Goal: Task Accomplishment & Management: Manage account settings

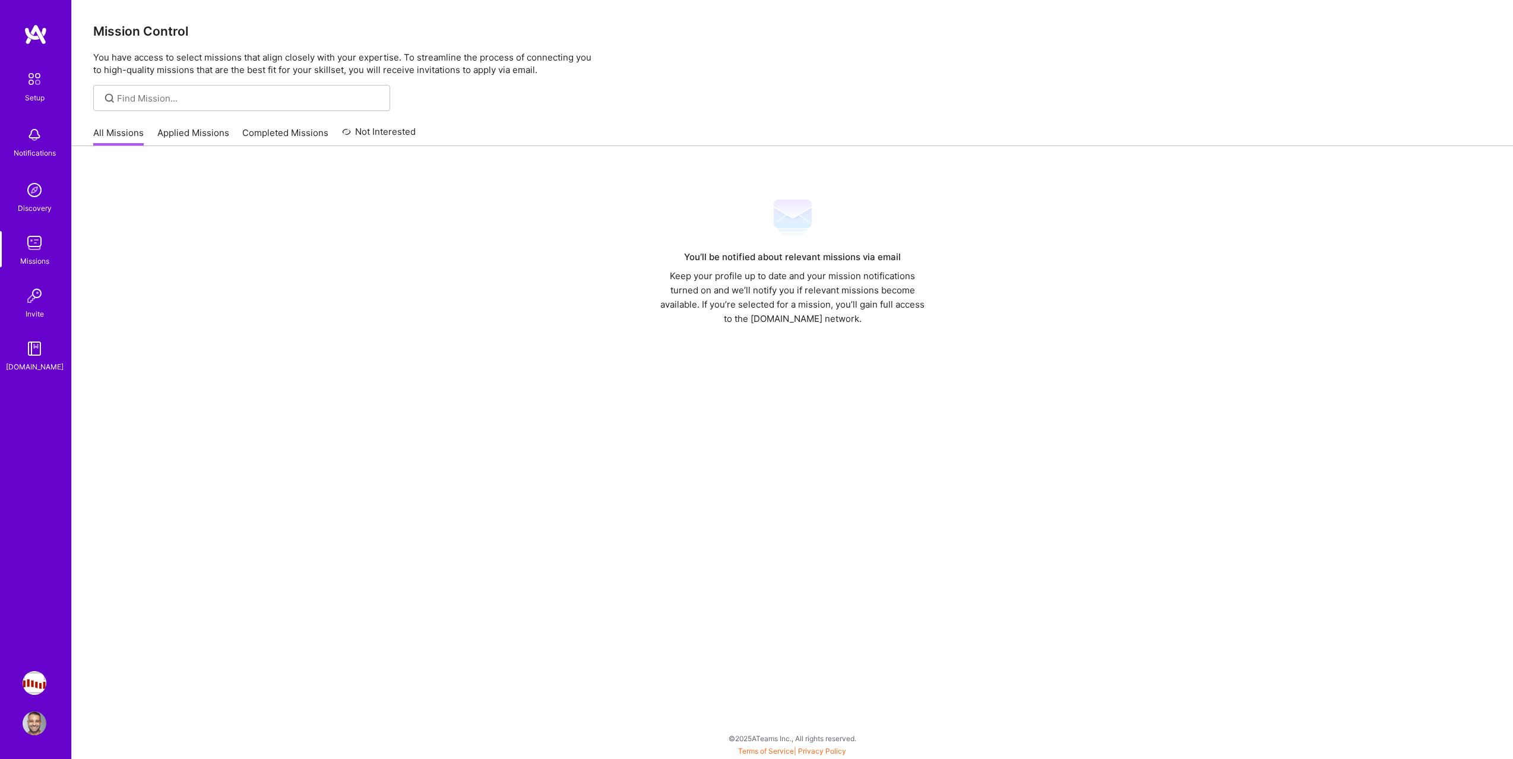
click at [42, 676] on img at bounding box center [35, 683] width 24 height 24
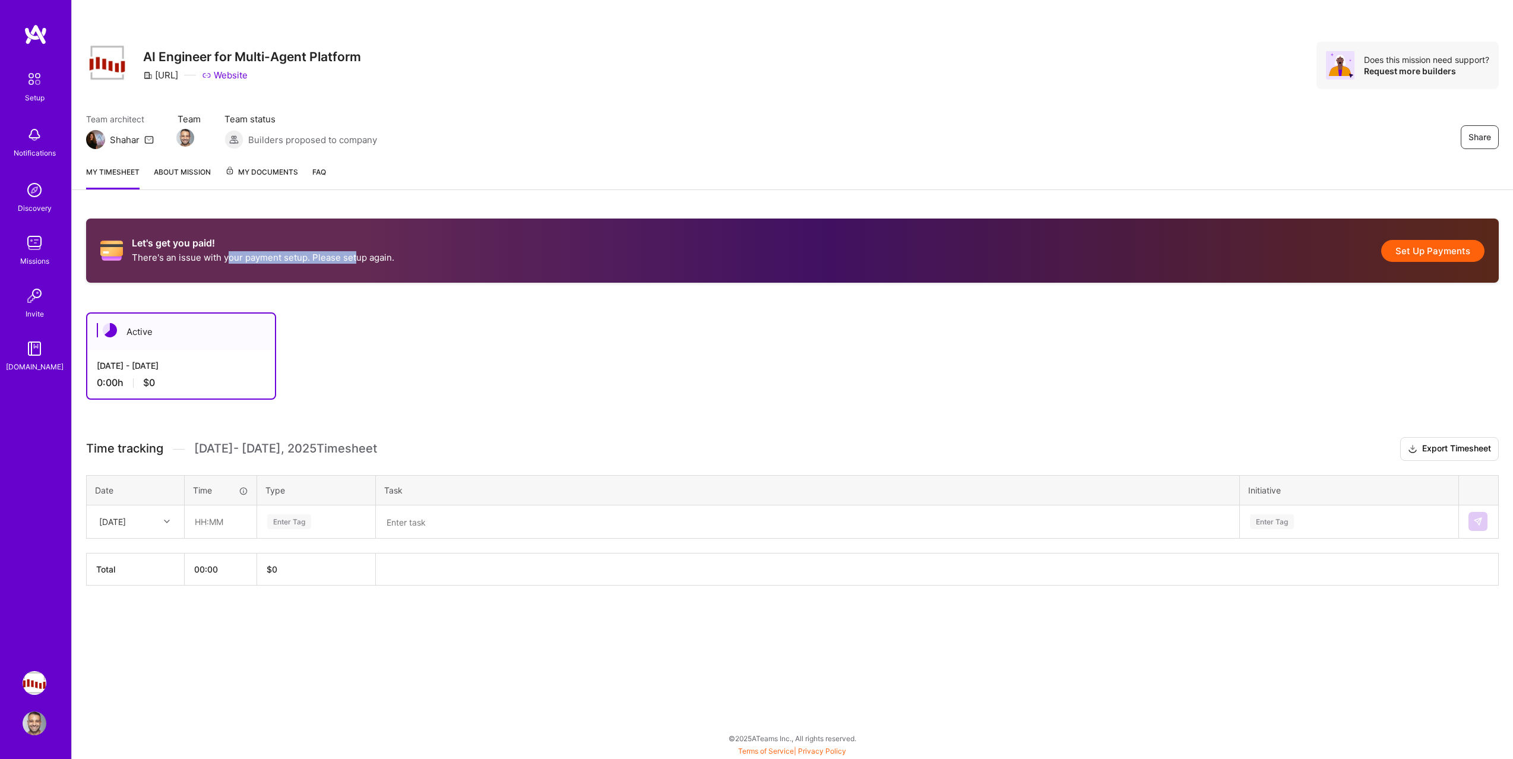
drag, startPoint x: 229, startPoint y: 260, endPoint x: 353, endPoint y: 261, distance: 123.5
click at [353, 260] on p "There's an issue with your payment setup. Please setup again." at bounding box center [263, 257] width 262 height 12
click at [353, 261] on p "There's an issue with your payment setup. Please setup again." at bounding box center [263, 257] width 262 height 12
click at [385, 262] on p "There's an issue with your payment setup. Please setup again." at bounding box center [263, 257] width 262 height 12
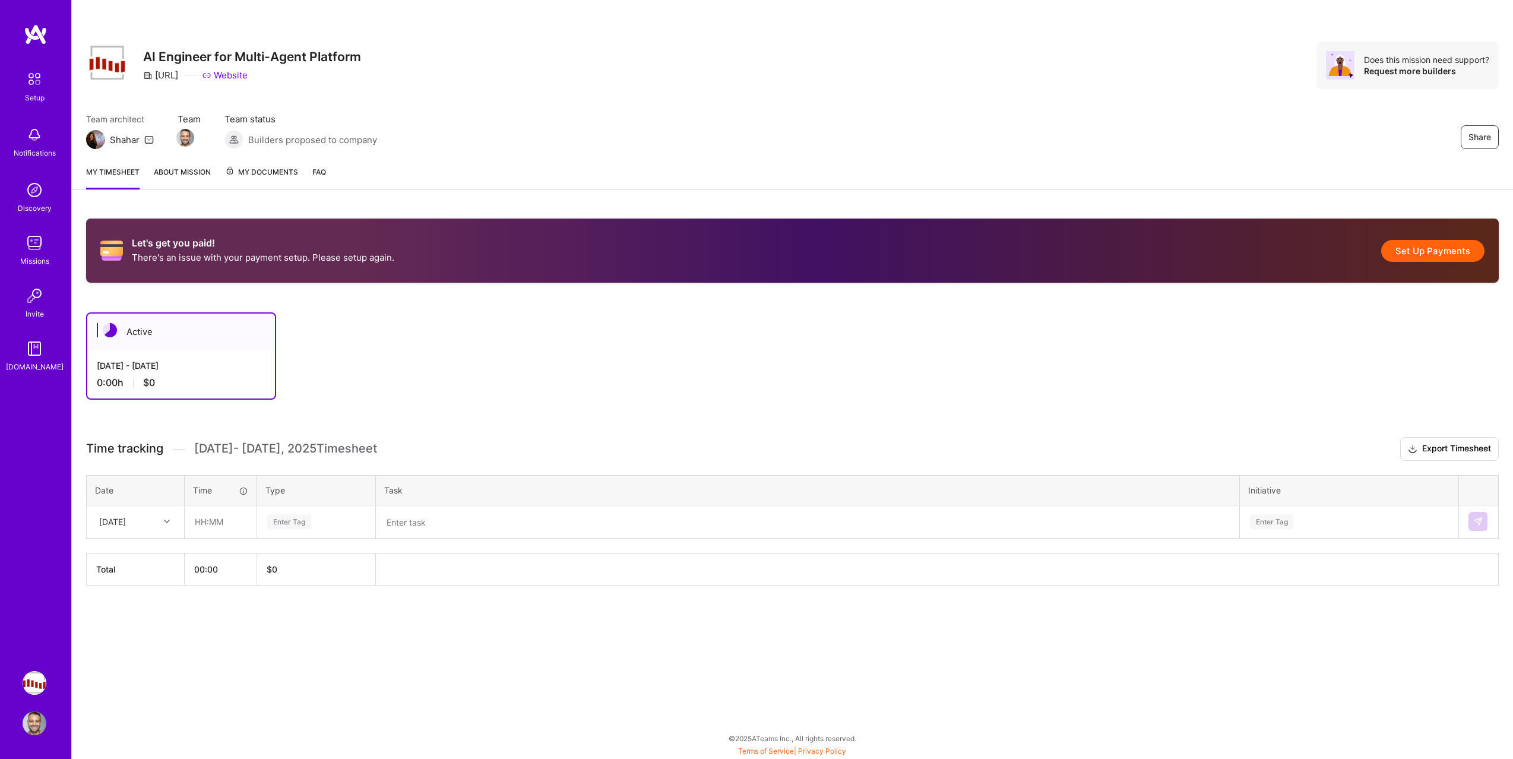
click at [335, 252] on p "There's an issue with your payment setup. Please setup again." at bounding box center [263, 257] width 262 height 12
click at [1432, 249] on button "Set Up Payments" at bounding box center [1432, 251] width 103 height 22
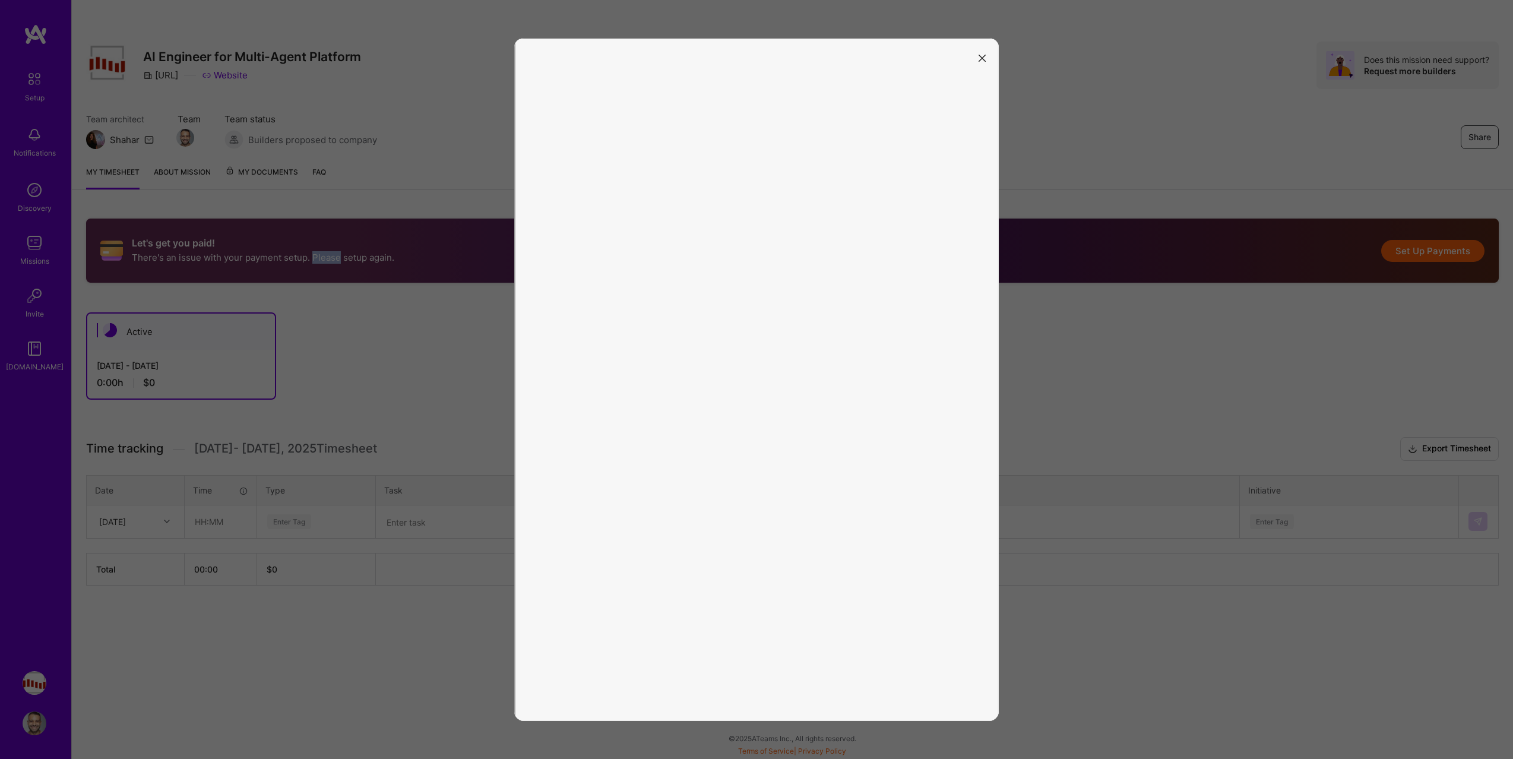
click at [986, 55] on button "modal" at bounding box center [982, 58] width 14 height 20
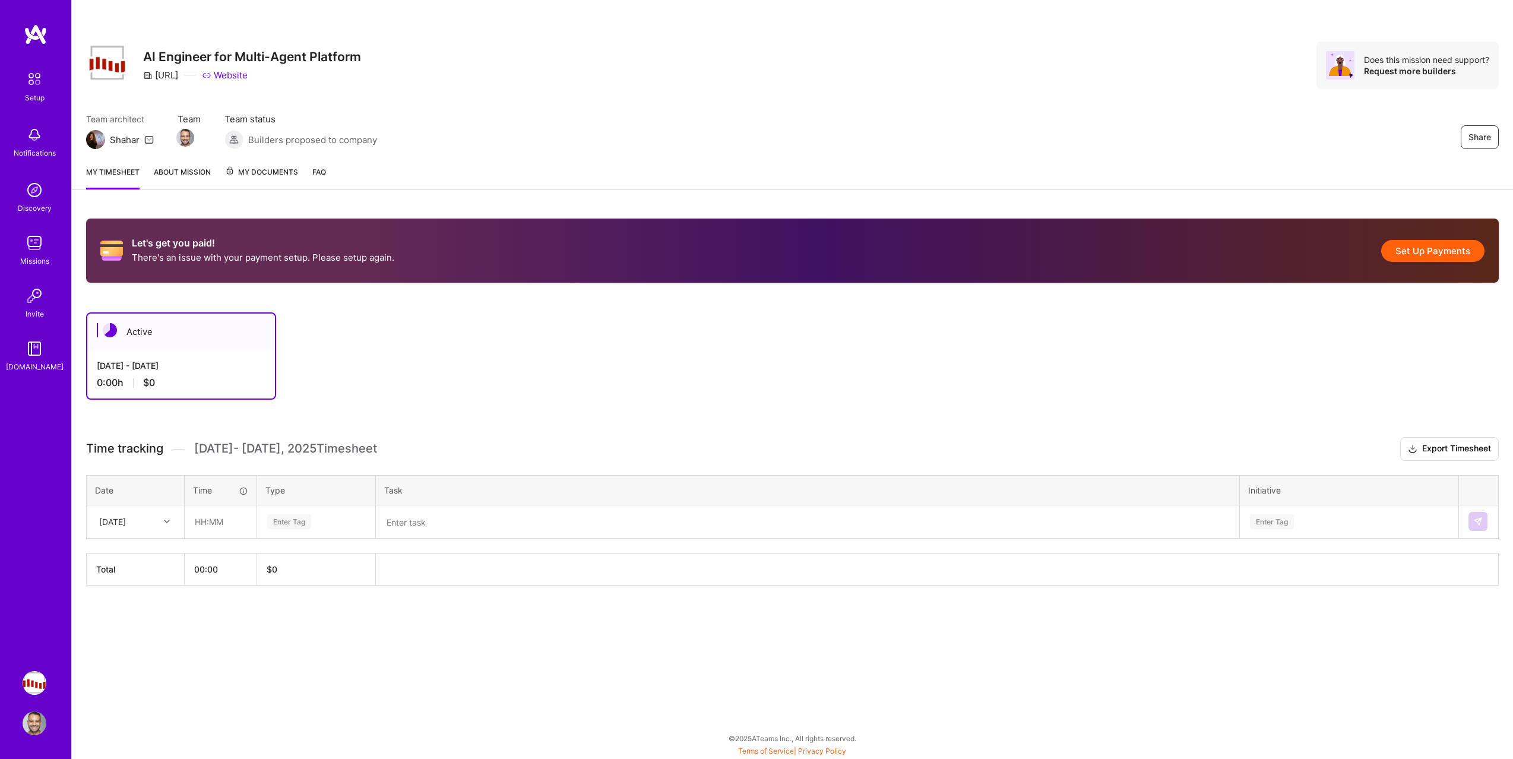
click at [164, 161] on div "My timesheet About Mission My Documents FAQ" at bounding box center [792, 173] width 1441 height 34
click at [164, 163] on div "My timesheet About Mission My Documents FAQ" at bounding box center [792, 173] width 1441 height 34
click at [164, 168] on link "About Mission" at bounding box center [182, 178] width 57 height 24
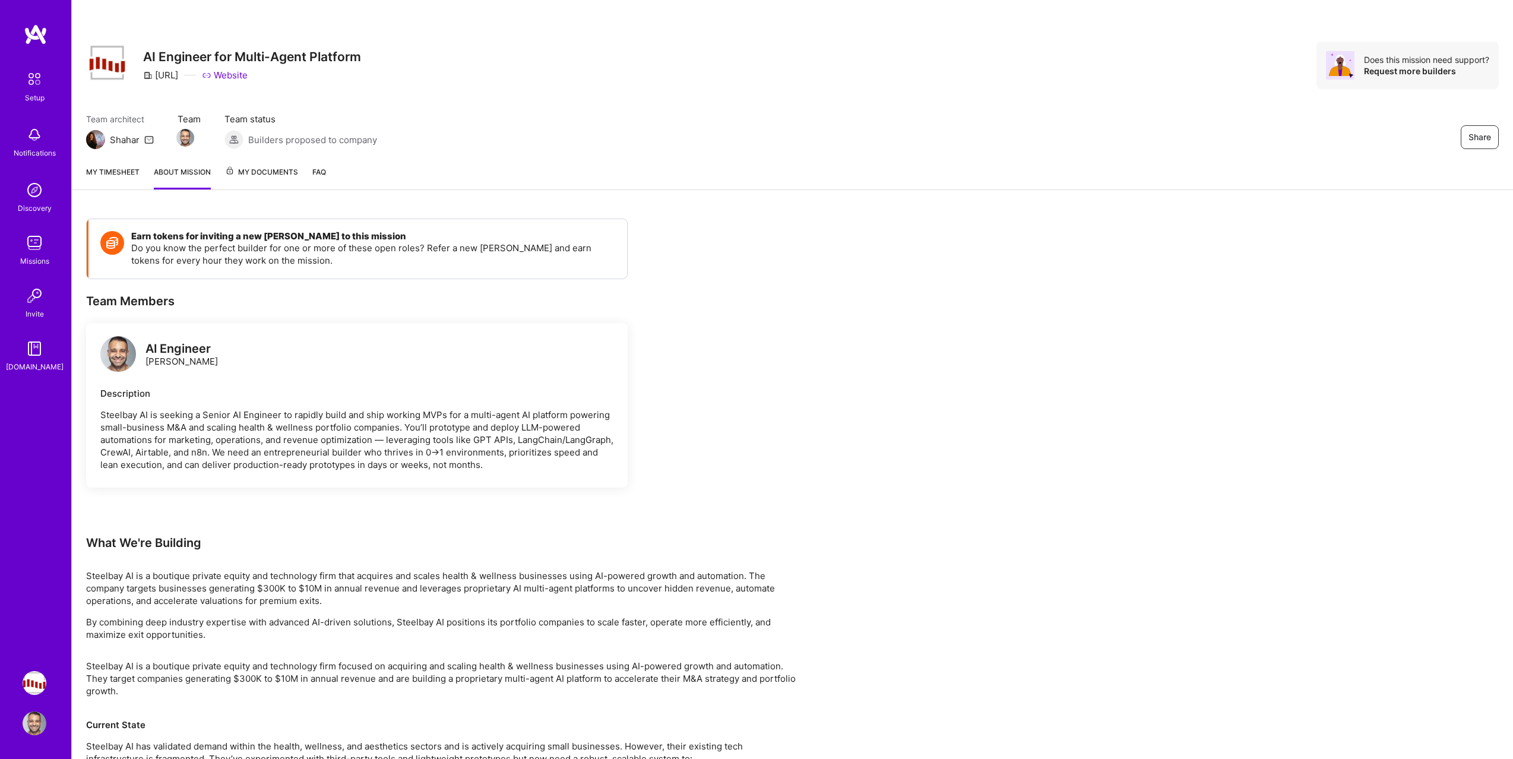
click at [266, 172] on span "My Documents" at bounding box center [261, 172] width 73 height 13
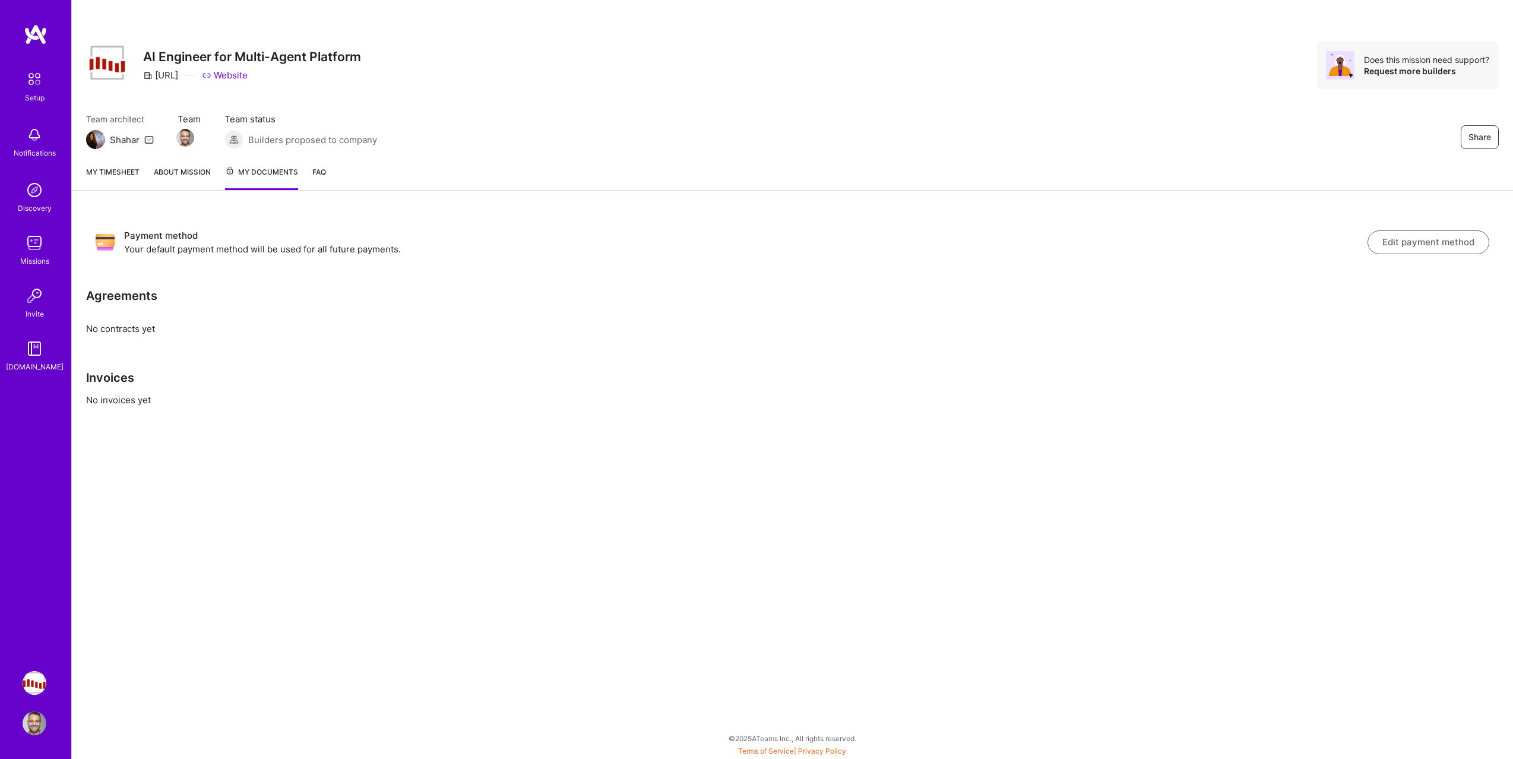
click at [133, 171] on link "My timesheet" at bounding box center [112, 178] width 53 height 24
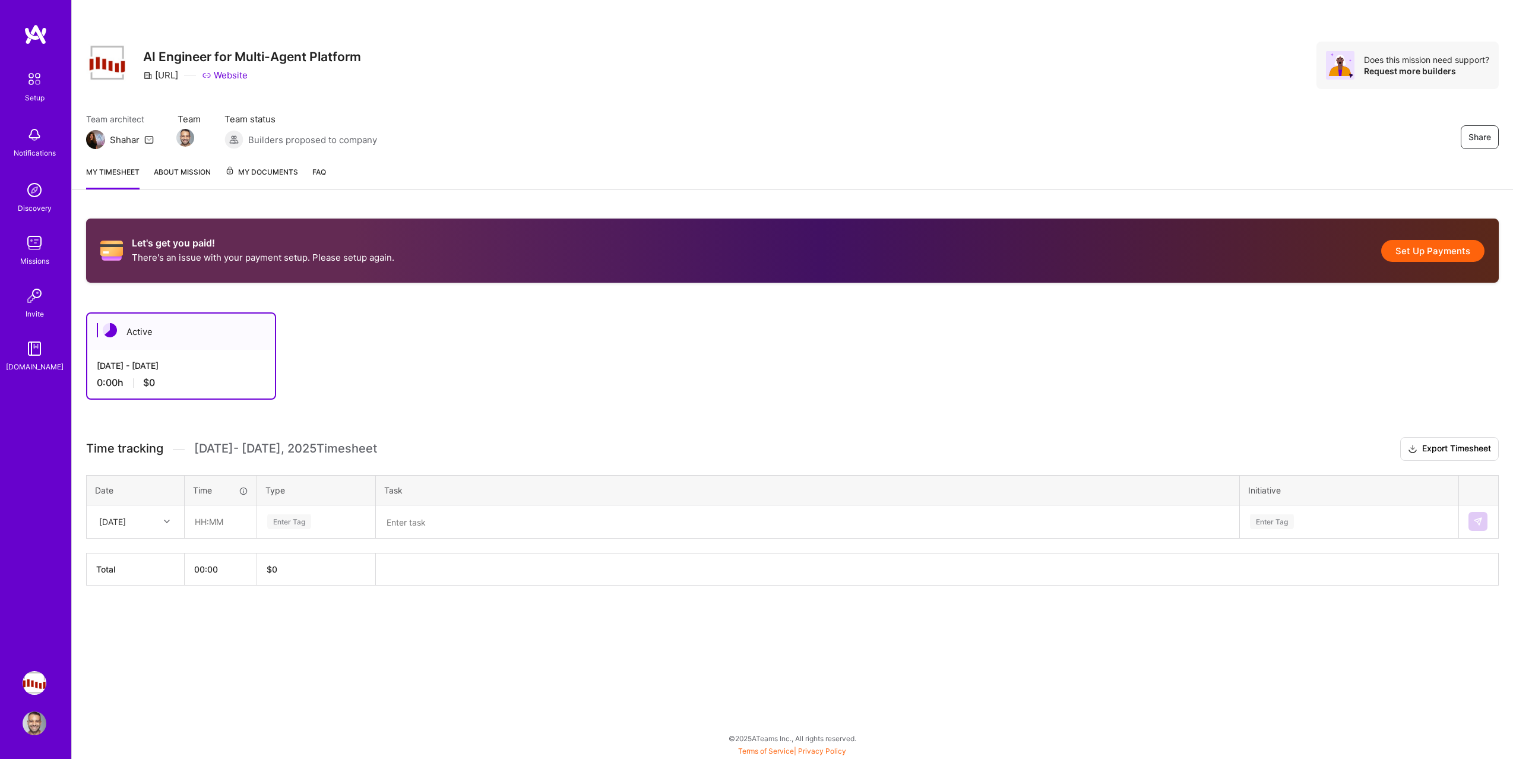
click at [34, 137] on img at bounding box center [35, 135] width 24 height 24
click at [36, 251] on img at bounding box center [35, 243] width 24 height 24
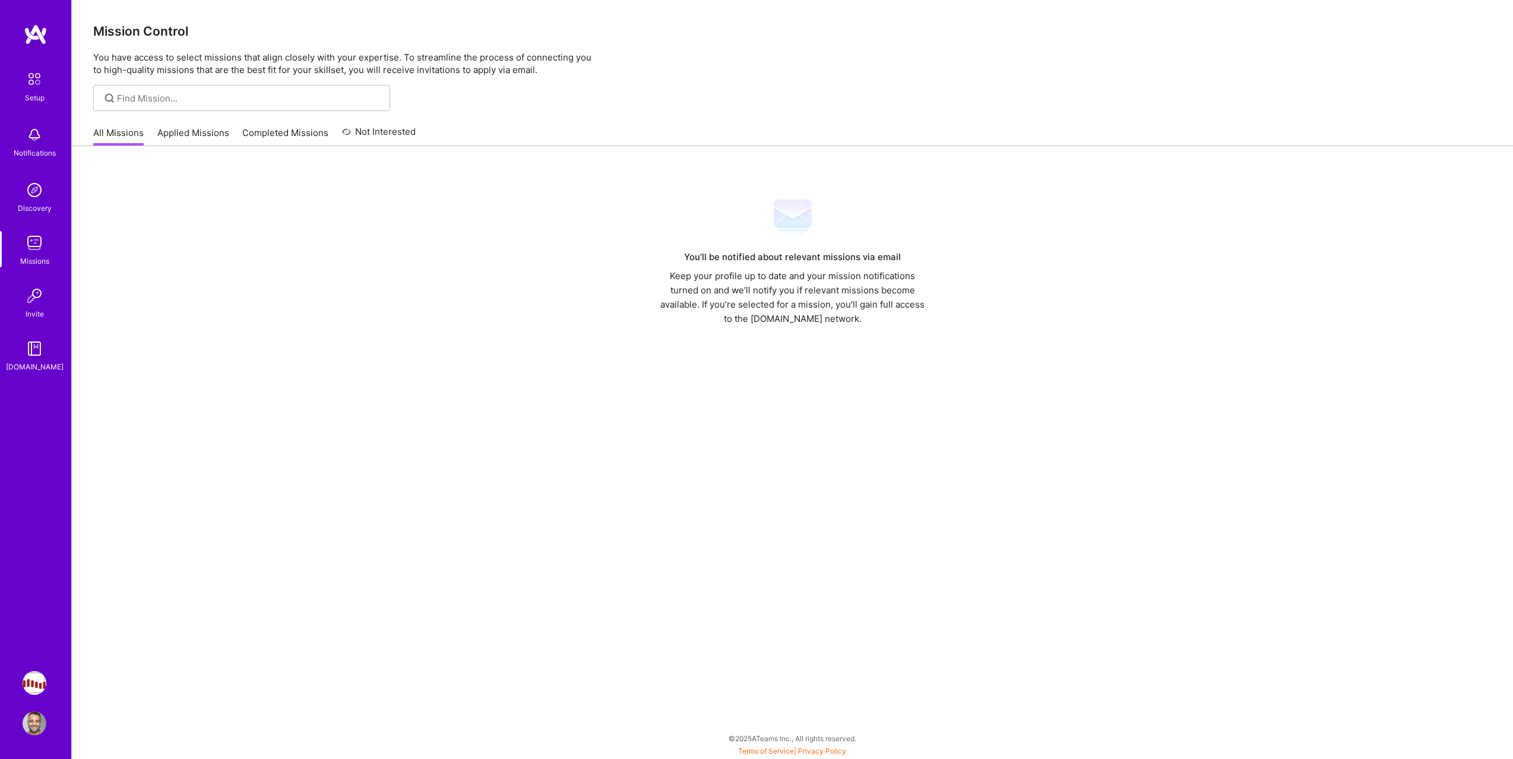
click at [189, 140] on link "Applied Missions" at bounding box center [193, 136] width 72 height 20
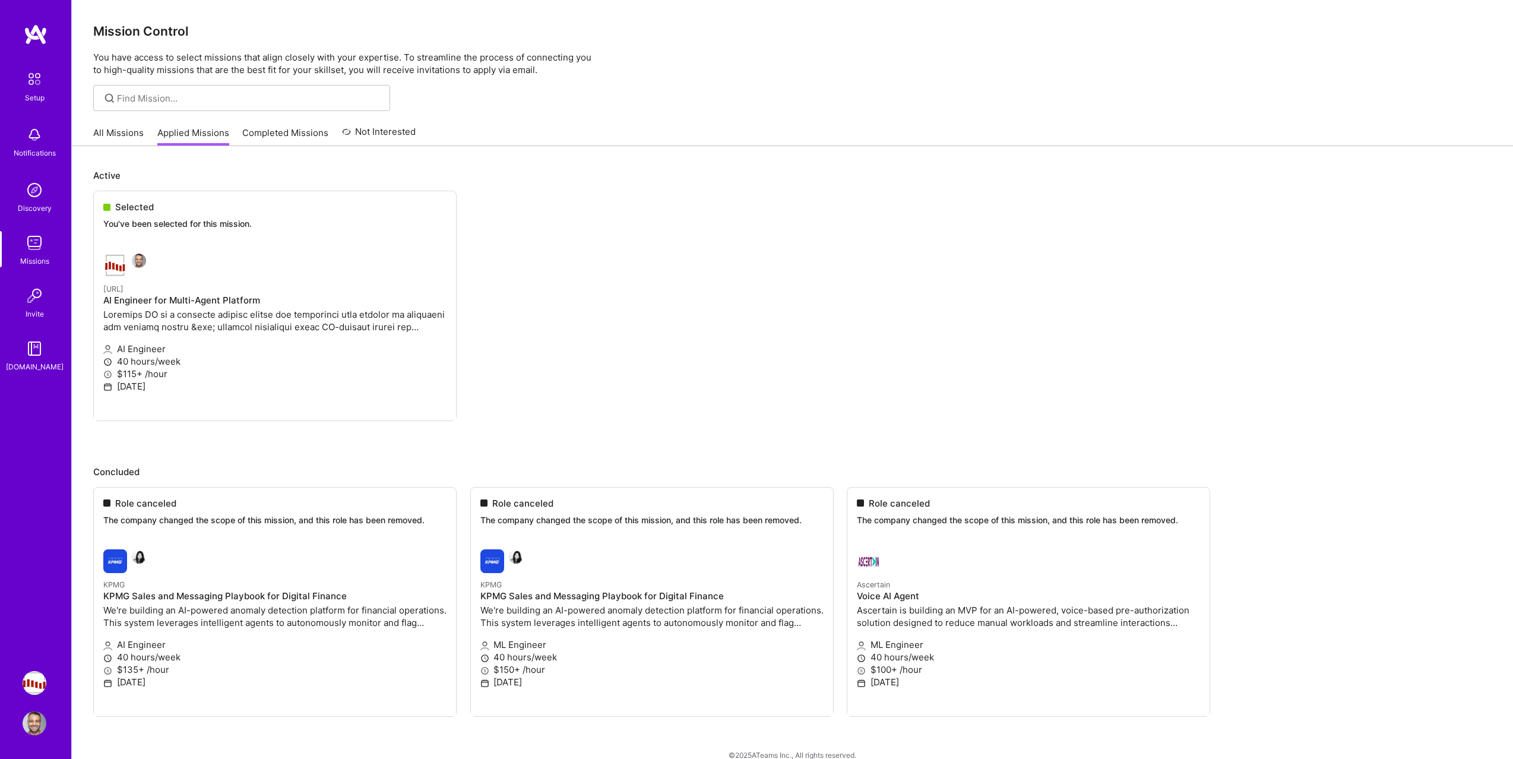
click at [146, 292] on ul "Selected You've been selected for this mission. Steelbay.ai AI Engineer for Mul…" at bounding box center [792, 324] width 1398 height 266
click at [40, 263] on div "Missions" at bounding box center [34, 261] width 29 height 12
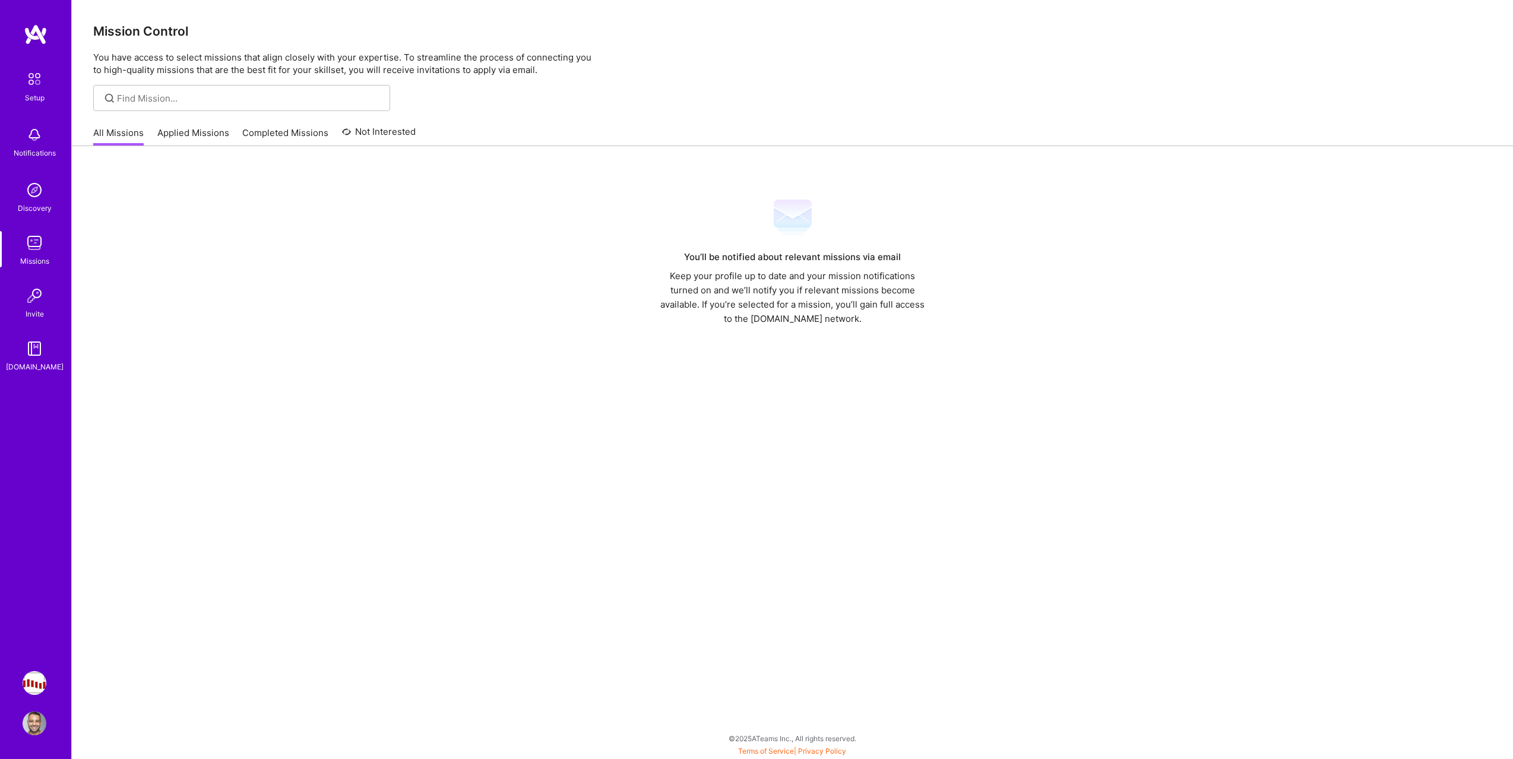
click at [392, 138] on link "Not Interested" at bounding box center [379, 135] width 74 height 21
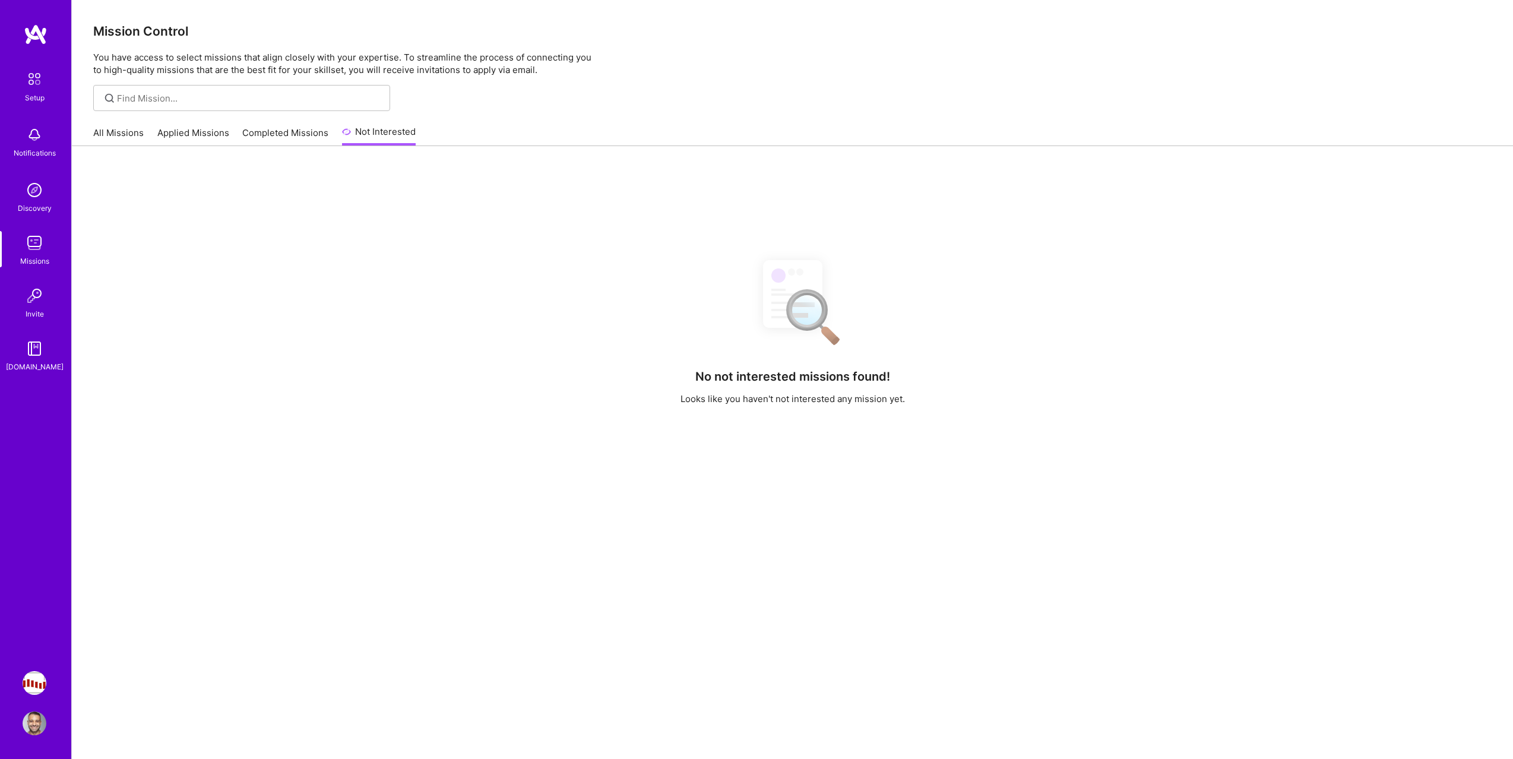
click at [115, 138] on link "All Missions" at bounding box center [118, 136] width 50 height 20
